Goal: Find specific page/section: Find specific page/section

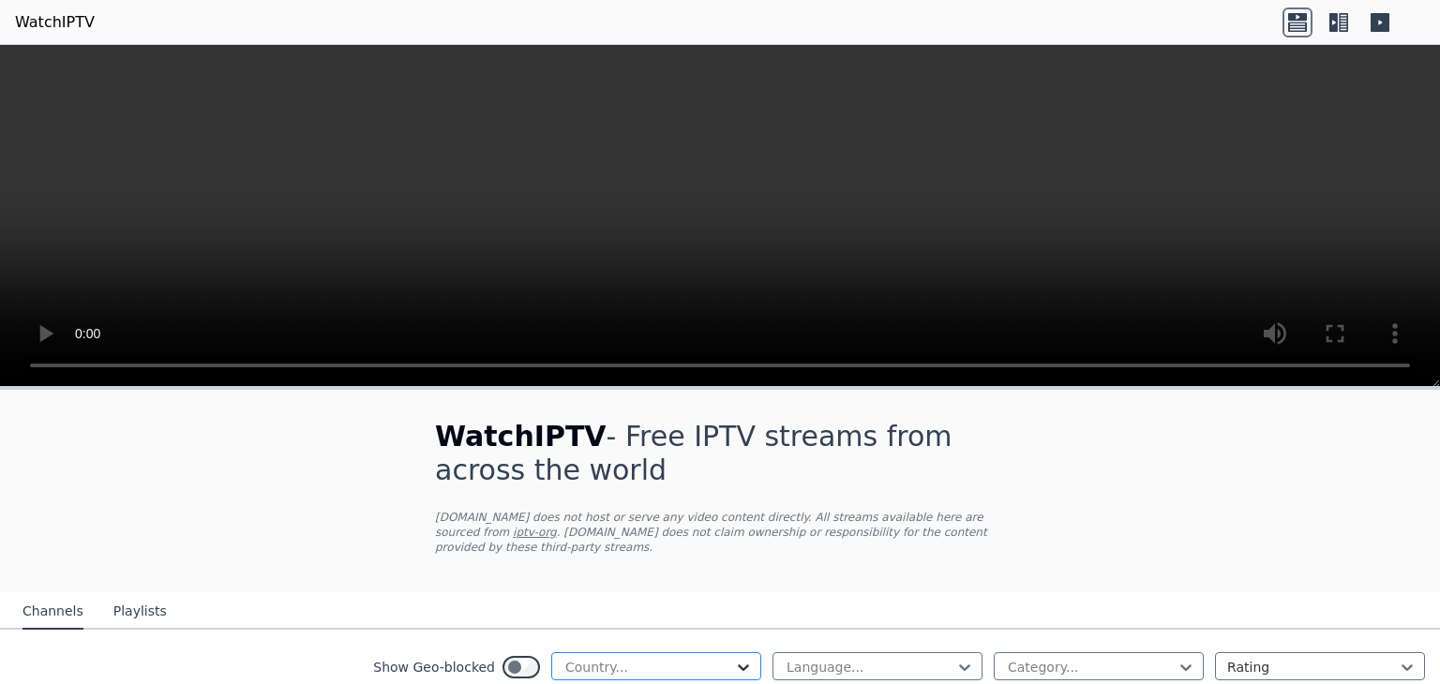
click at [734, 658] on icon at bounding box center [743, 667] width 19 height 19
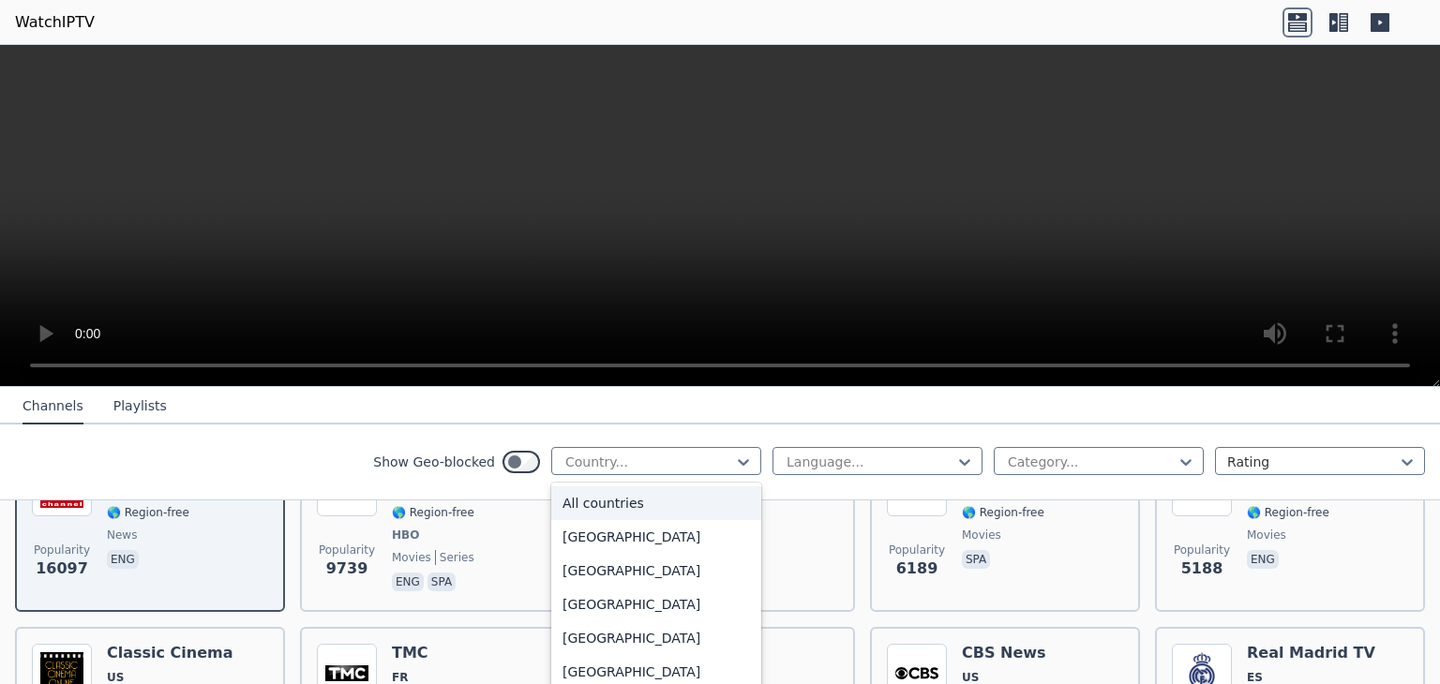
click at [593, 491] on div "All countries" at bounding box center [656, 503] width 210 height 34
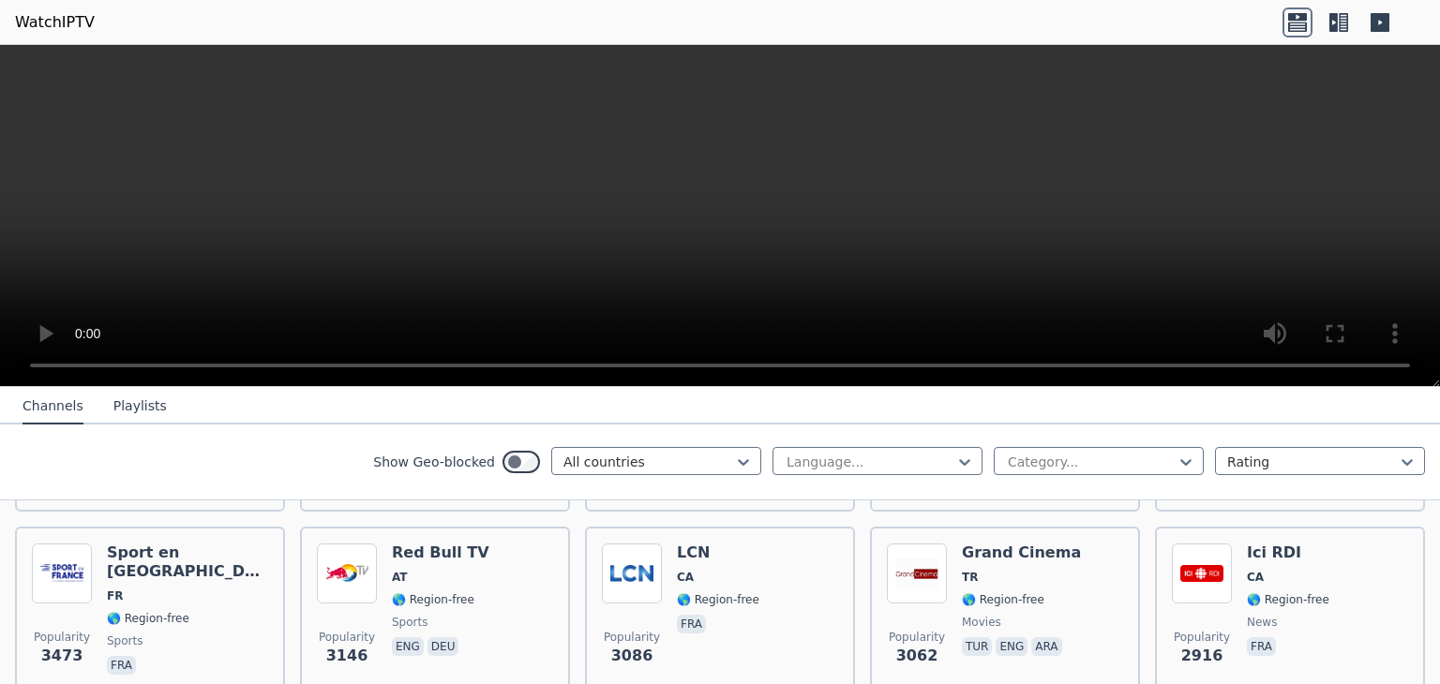
scroll to position [562, 0]
click at [734, 459] on icon at bounding box center [743, 462] width 19 height 19
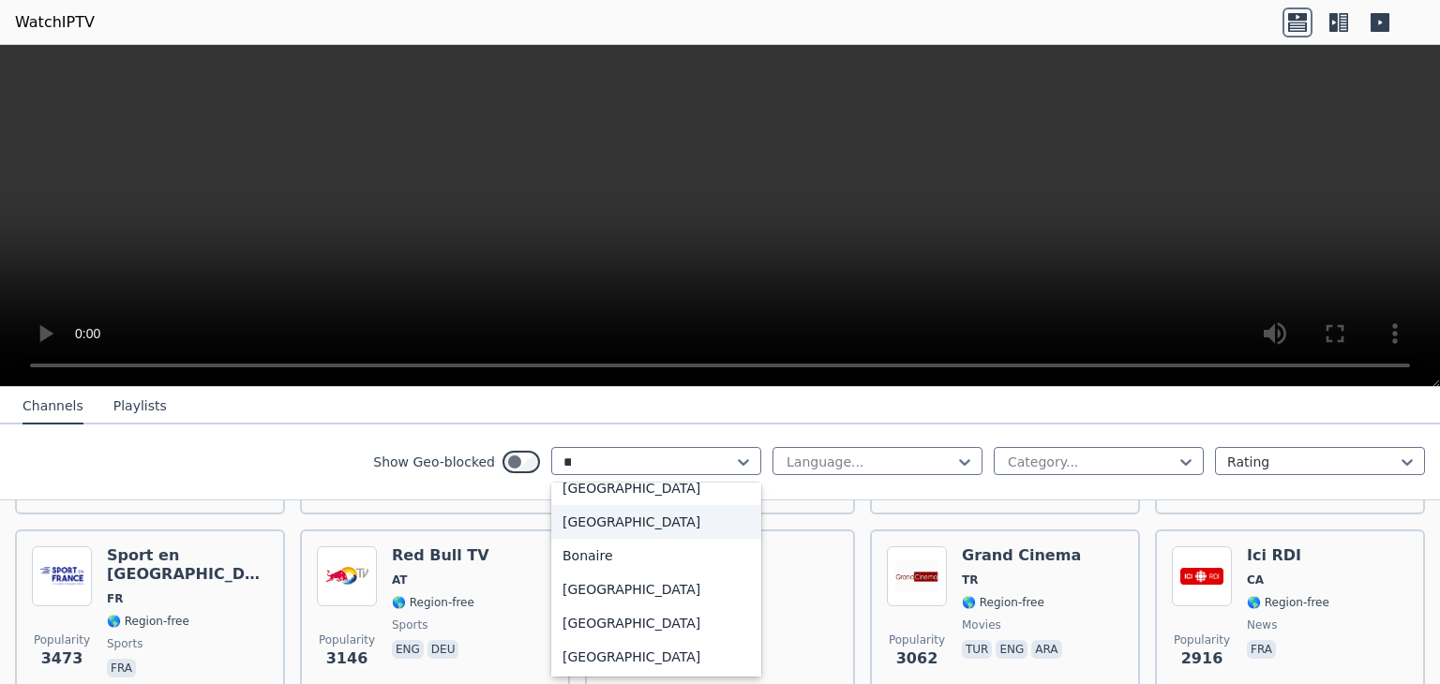
scroll to position [82, 0]
type input "***"
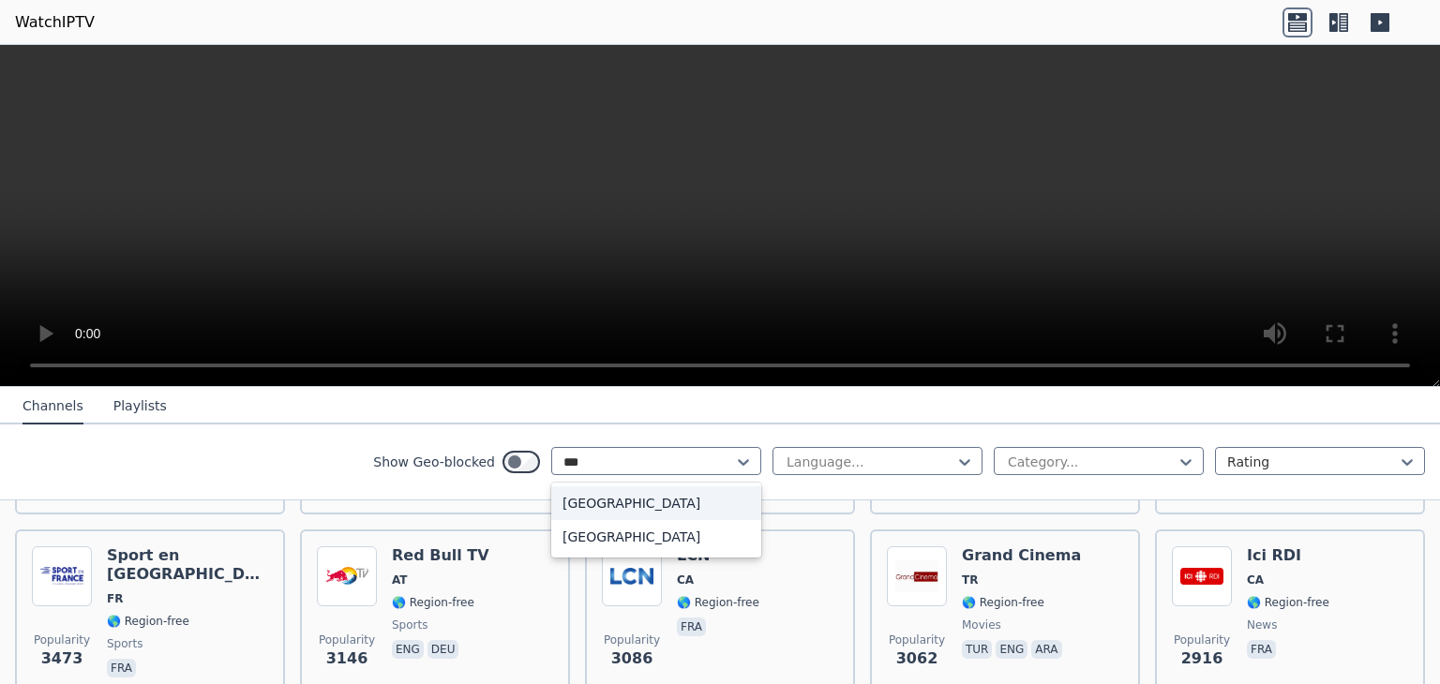
scroll to position [0, 0]
click at [561, 504] on div "[GEOGRAPHIC_DATA]" at bounding box center [656, 503] width 210 height 34
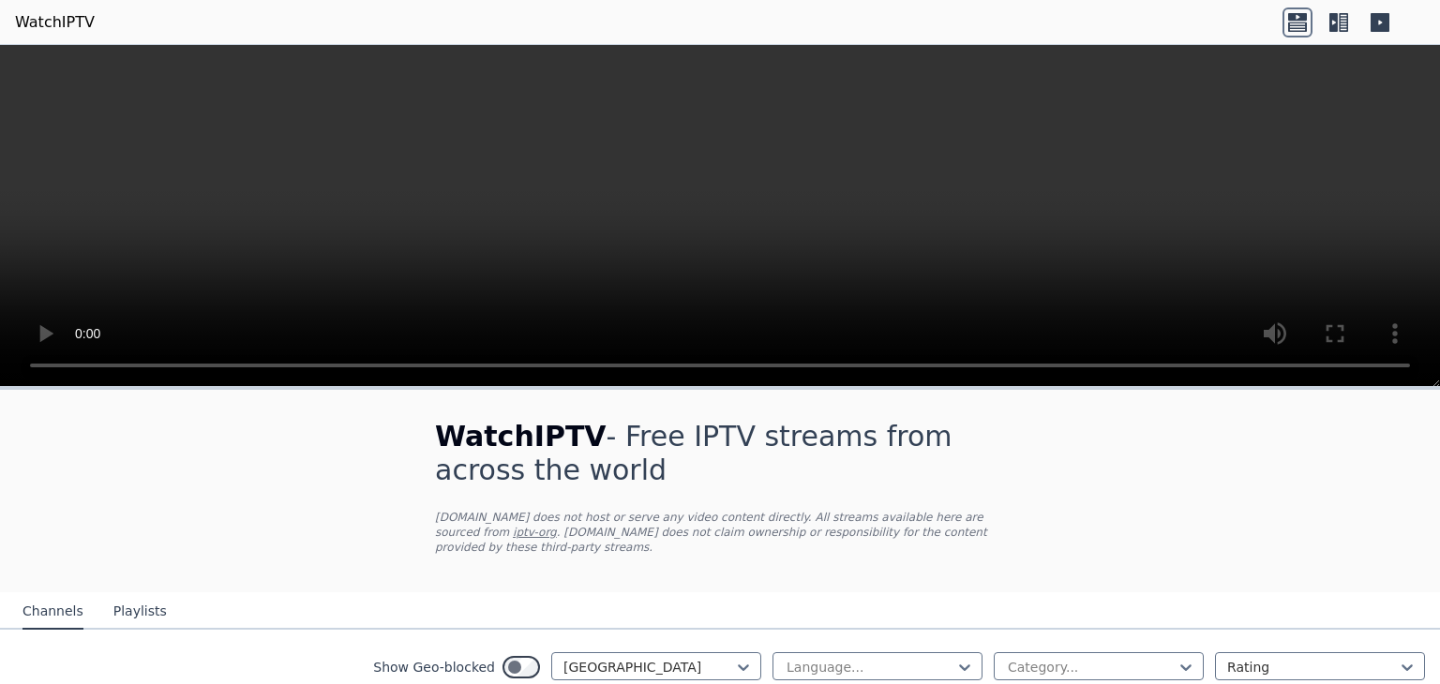
scroll to position [187, 0]
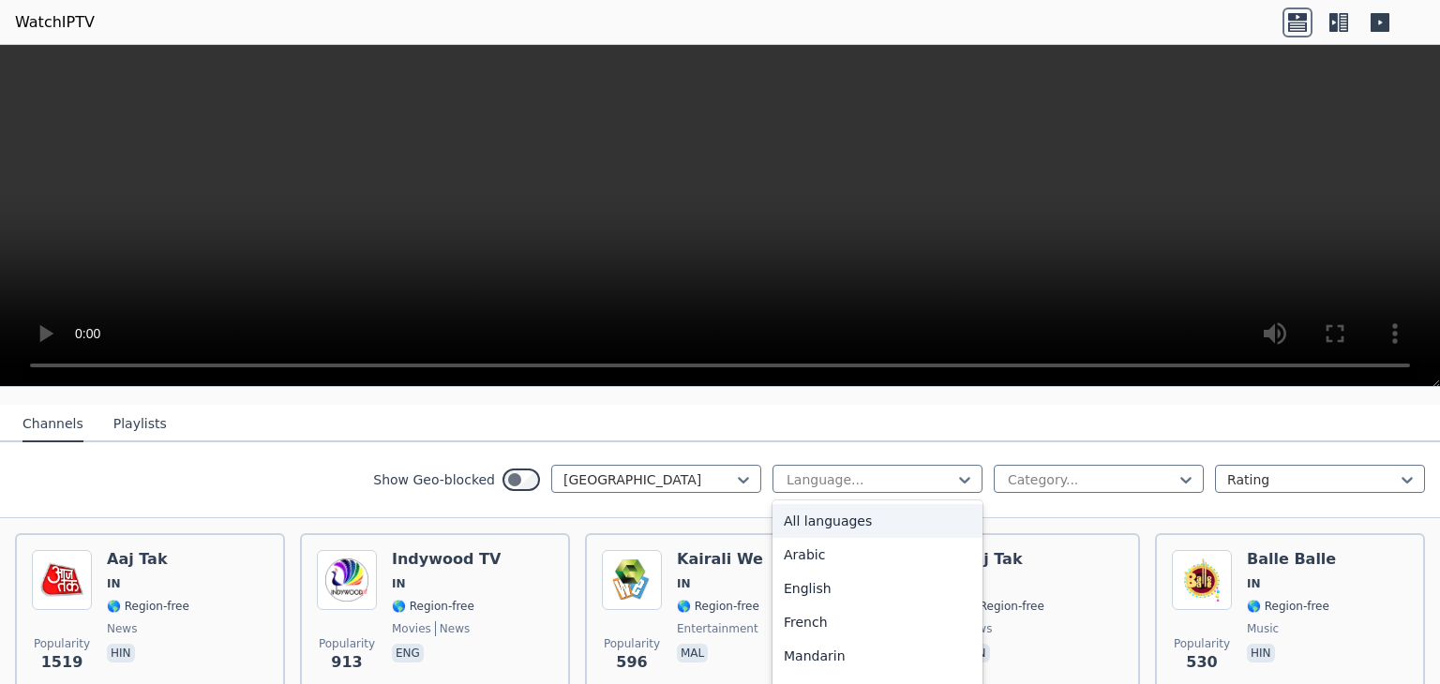
drag, startPoint x: 952, startPoint y: 464, endPoint x: 926, endPoint y: 485, distance: 33.4
click at [955, 472] on div at bounding box center [964, 480] width 19 height 28
click at [832, 583] on div "All languages Arabic English French Mandarin Spanish Hindi Russian Portuguese U…" at bounding box center [877, 596] width 210 height 192
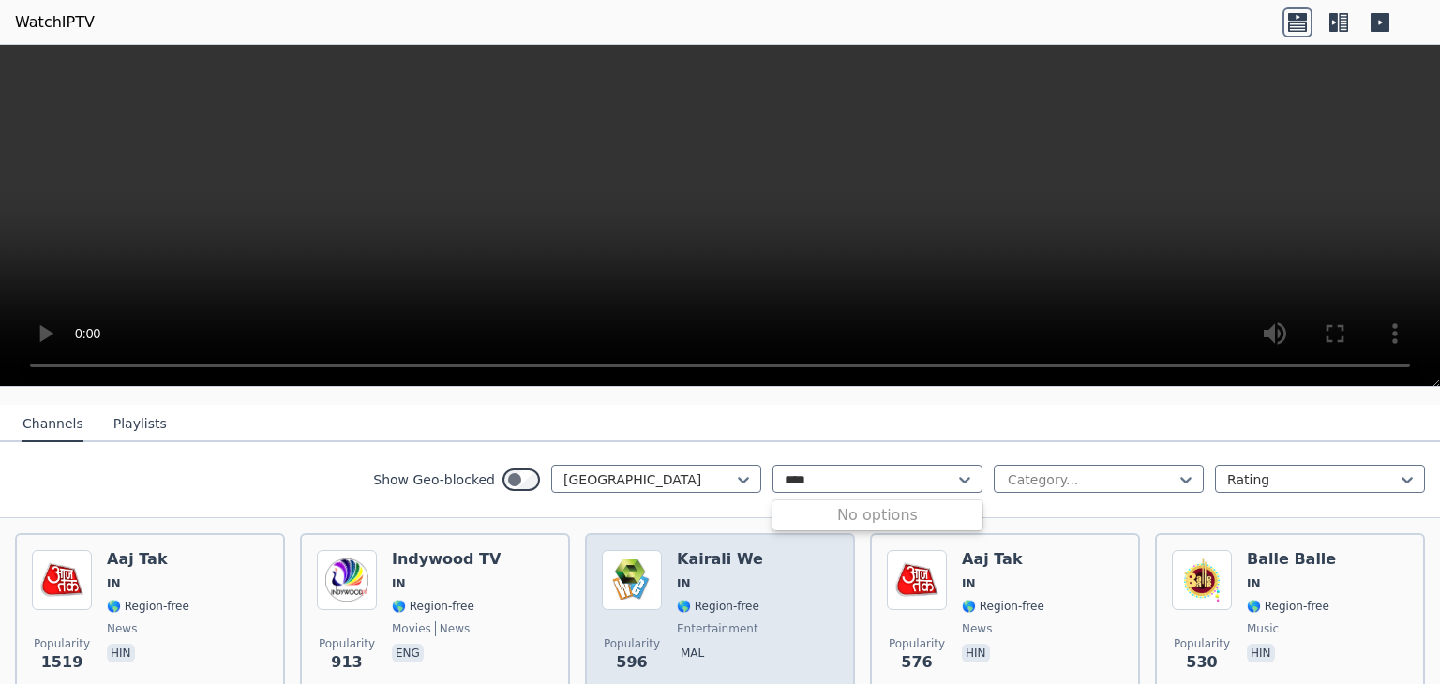
type input "*****"
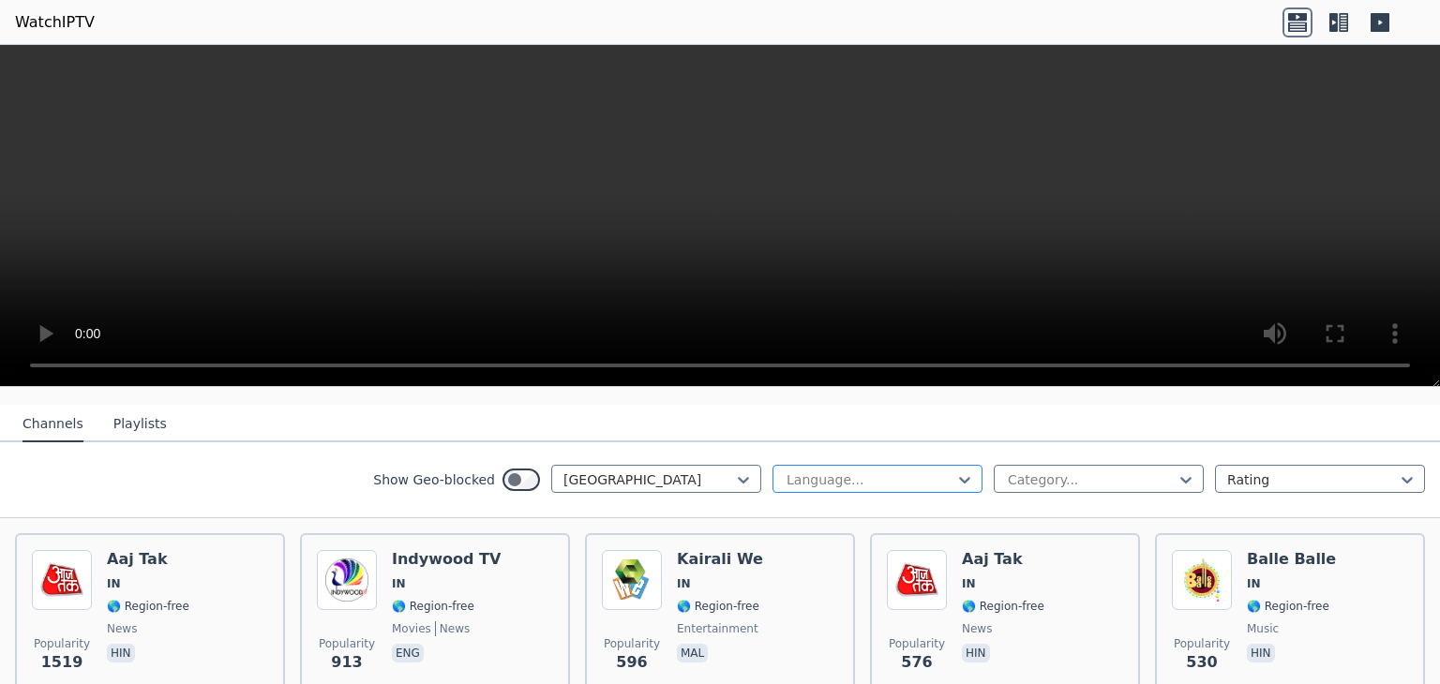
click at [836, 470] on div at bounding box center [869, 479] width 171 height 19
click at [1176, 470] on icon at bounding box center [1185, 479] width 19 height 19
type input "******"
click at [1046, 470] on div at bounding box center [1091, 479] width 171 height 19
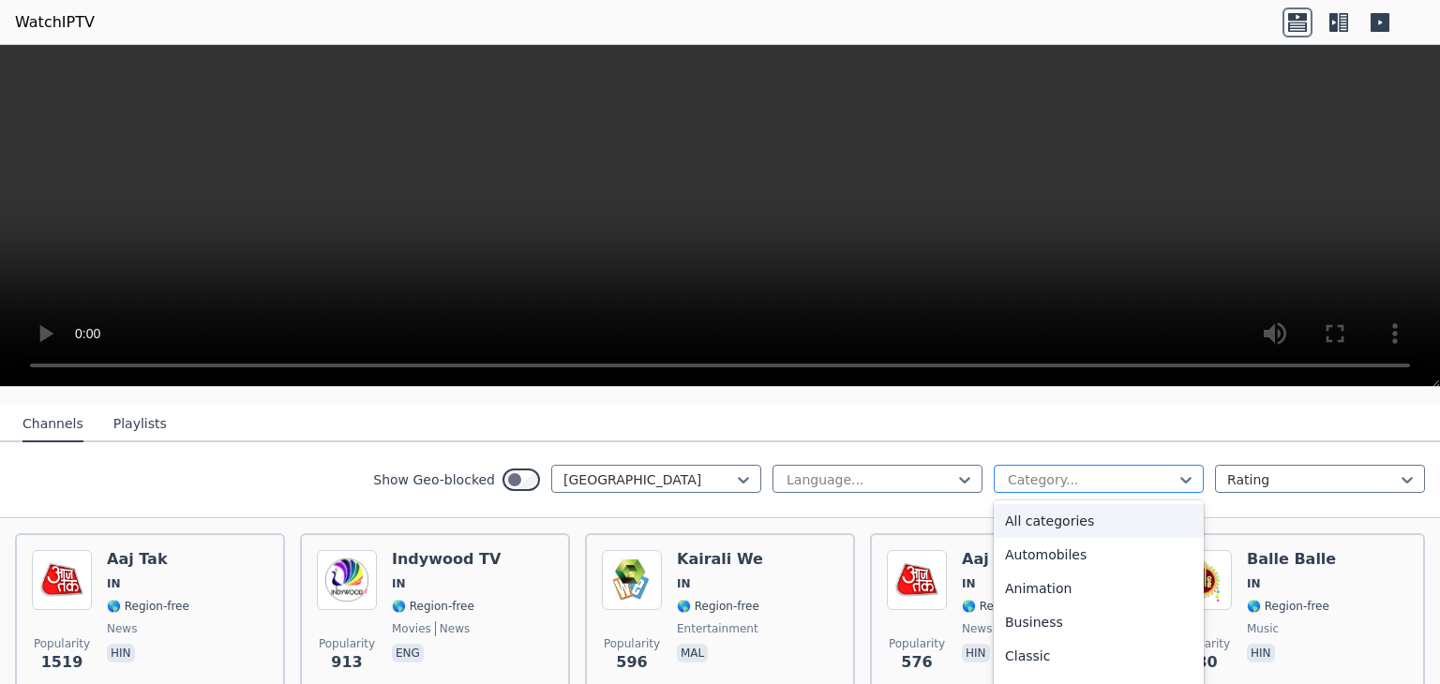
click at [1094, 470] on div at bounding box center [1091, 479] width 171 height 19
